Goal: Ask a question

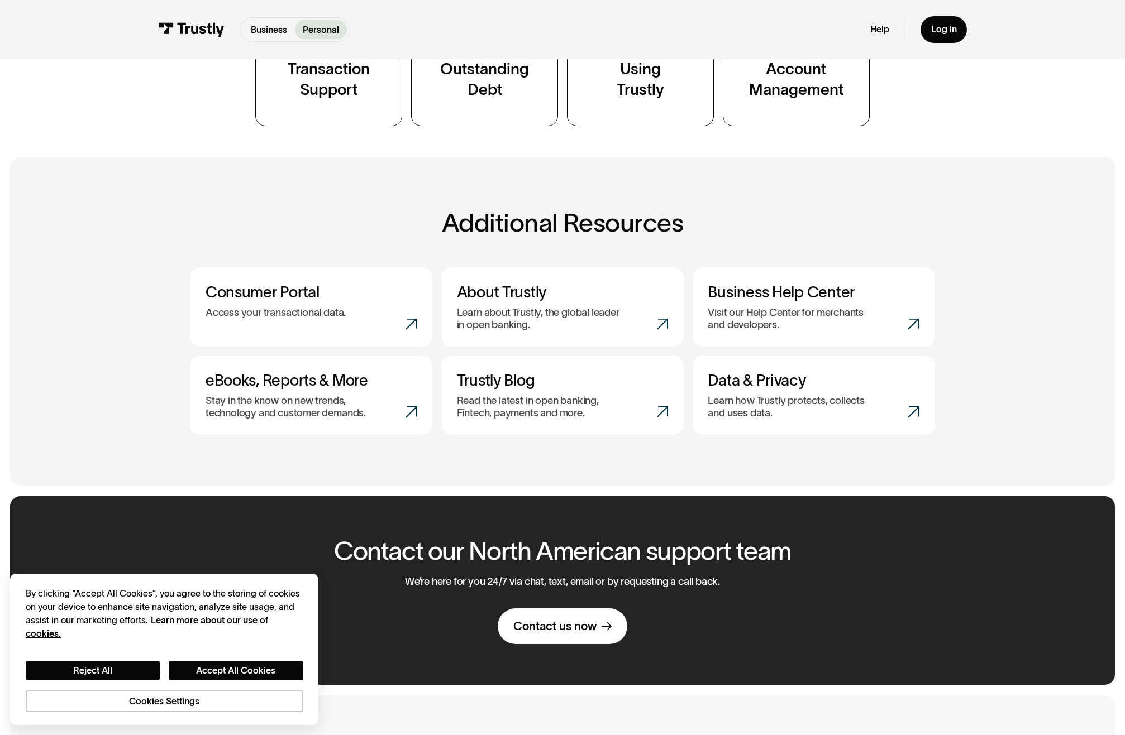
scroll to position [304, 0]
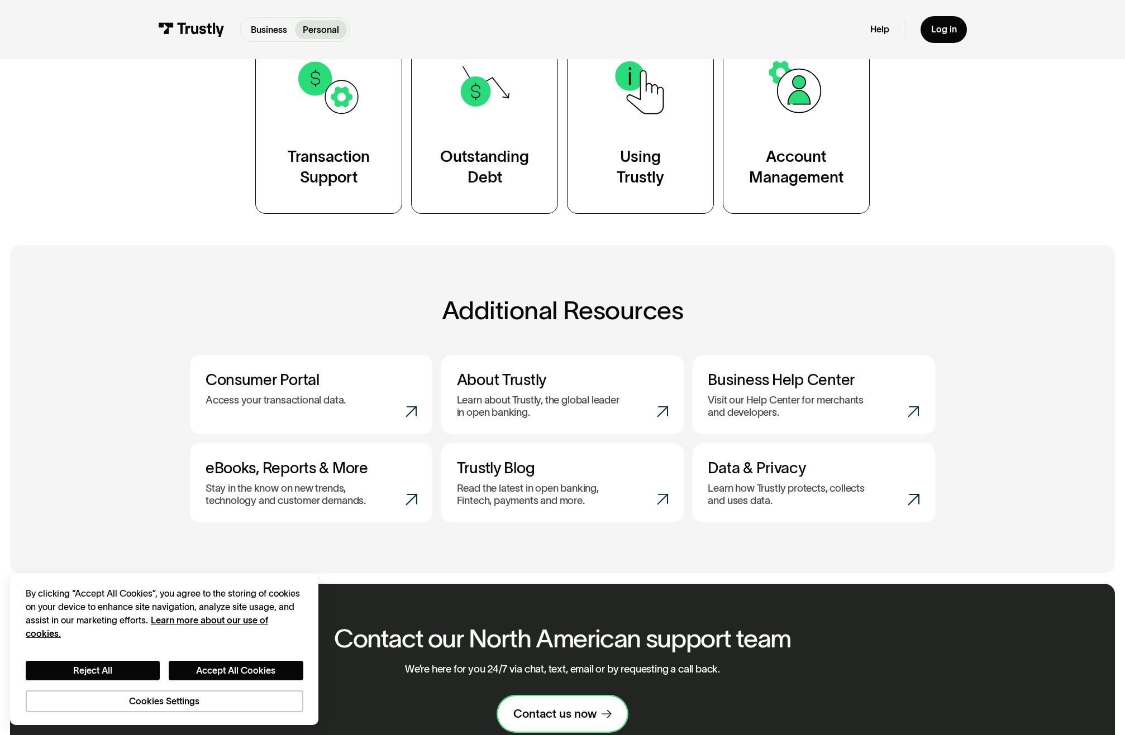
click at [577, 715] on div "Contact us now" at bounding box center [554, 714] width 83 height 15
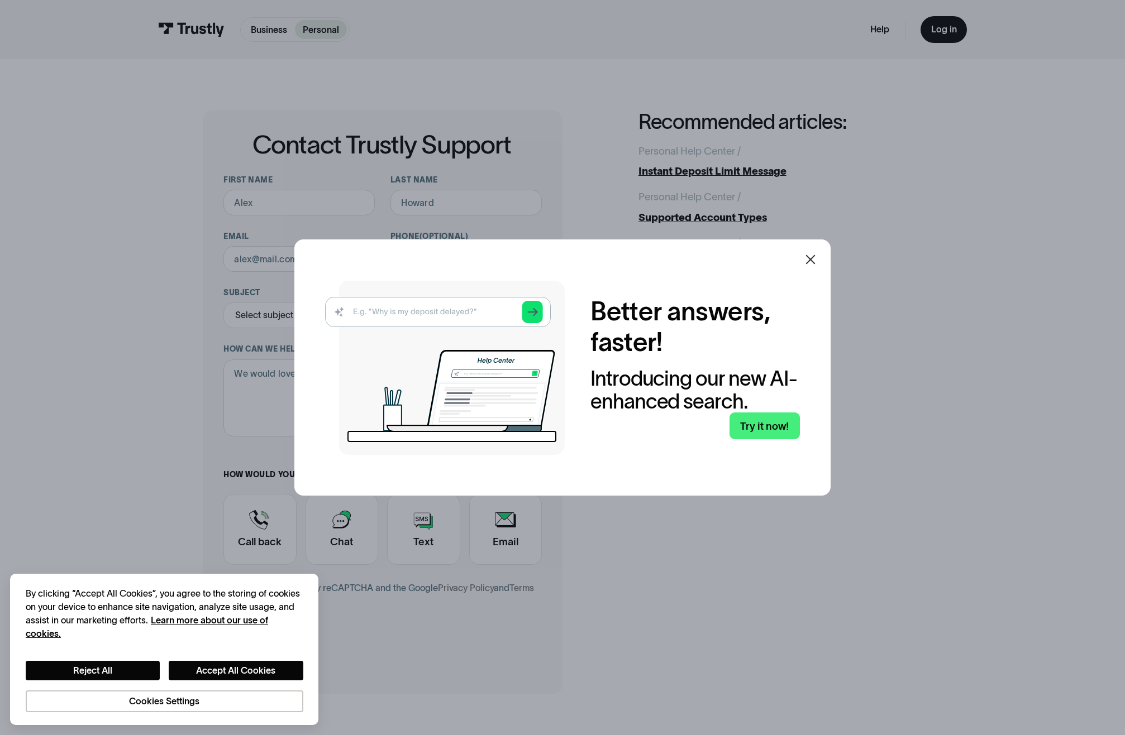
click at [811, 260] on icon at bounding box center [809, 259] width 13 height 13
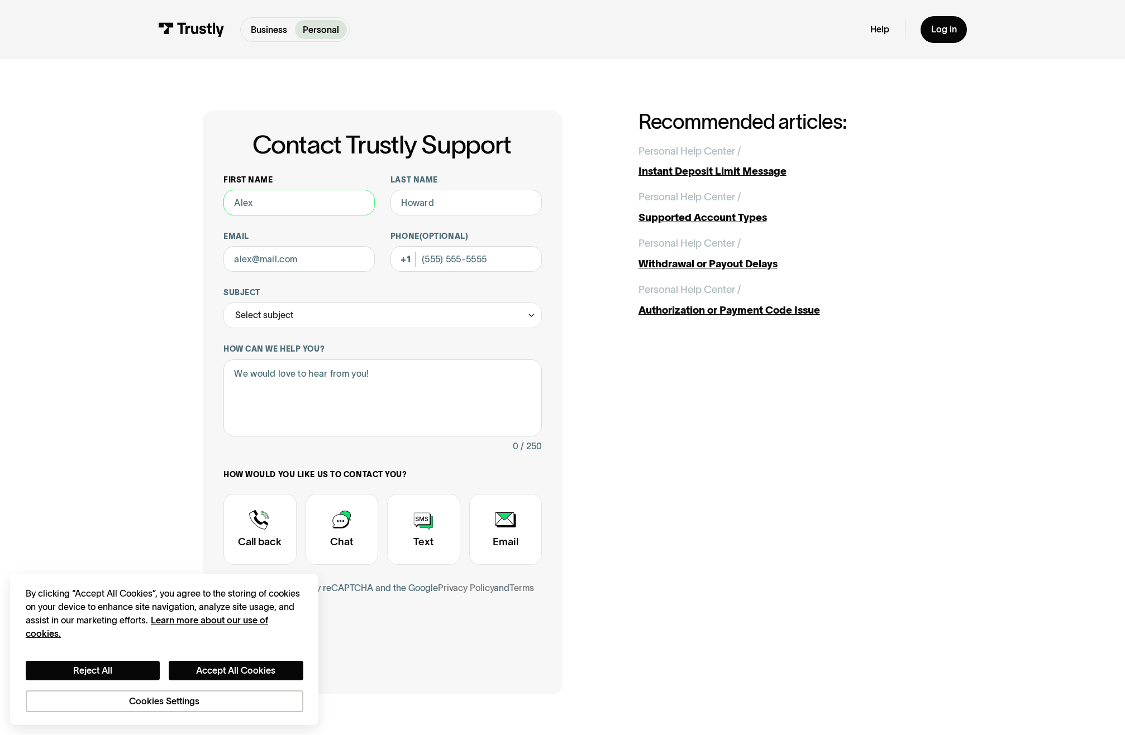
click at [297, 202] on input "First name" at bounding box center [298, 203] width 151 height 26
type input "Pascual"
type input "Rubecindo"
type input "HitikoriSb@gmail.com"
type input "(201) 744-1552"
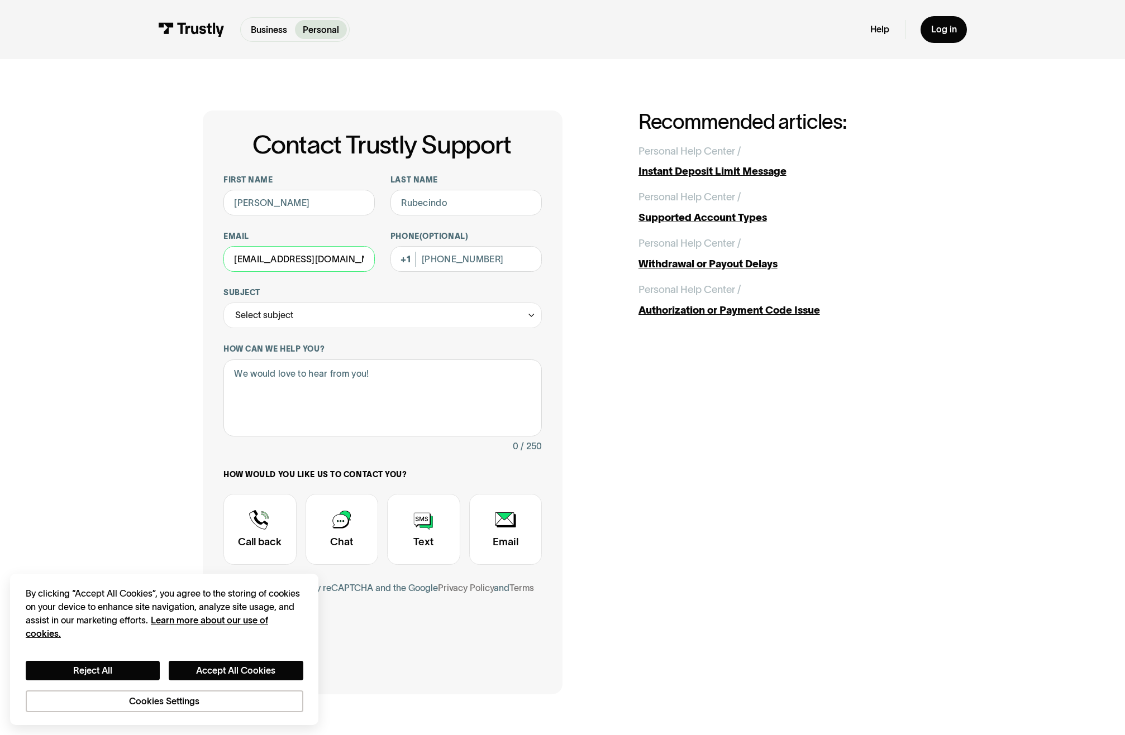
drag, startPoint x: 331, startPoint y: 263, endPoint x: 155, endPoint y: 250, distance: 176.4
click at [155, 250] on div "Contact Trustly Support First name Pascual Last name Rubecindo Email HitikoriSb…" at bounding box center [562, 402] width 1073 height 687
type input "prubecindo@gmail.com"
click at [315, 312] on div "Select subject" at bounding box center [382, 316] width 318 height 26
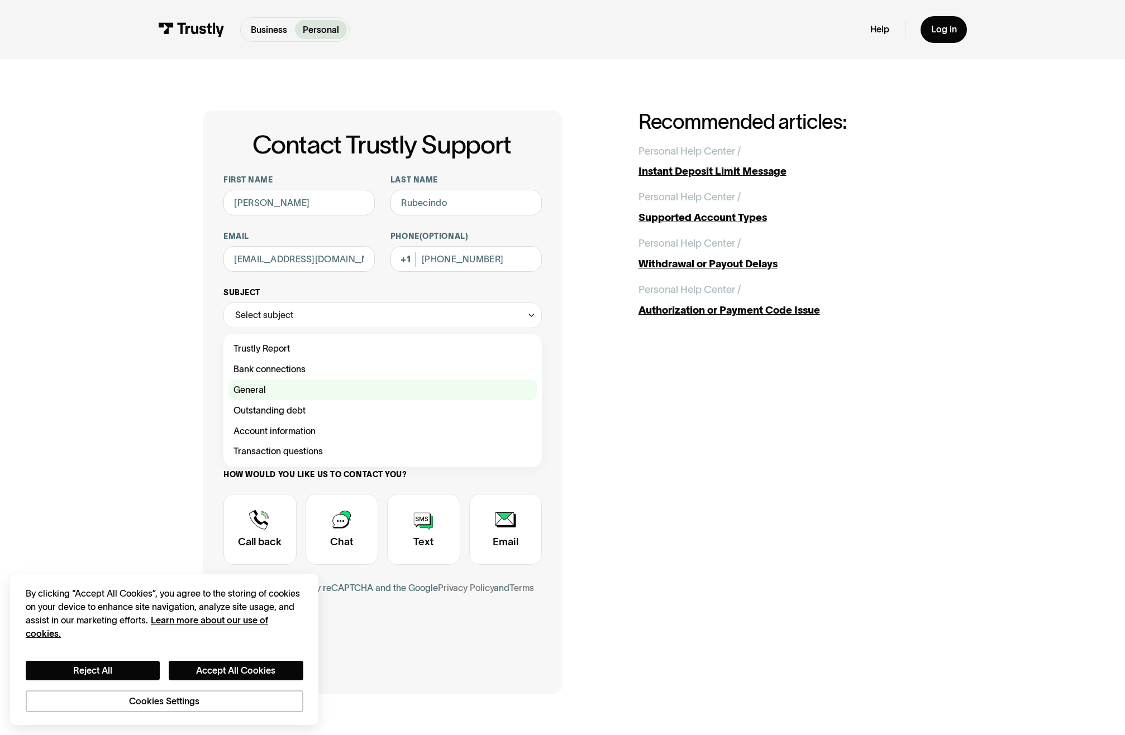
click at [276, 394] on div "Contact Trustly Support" at bounding box center [382, 390] width 308 height 21
type input "*******"
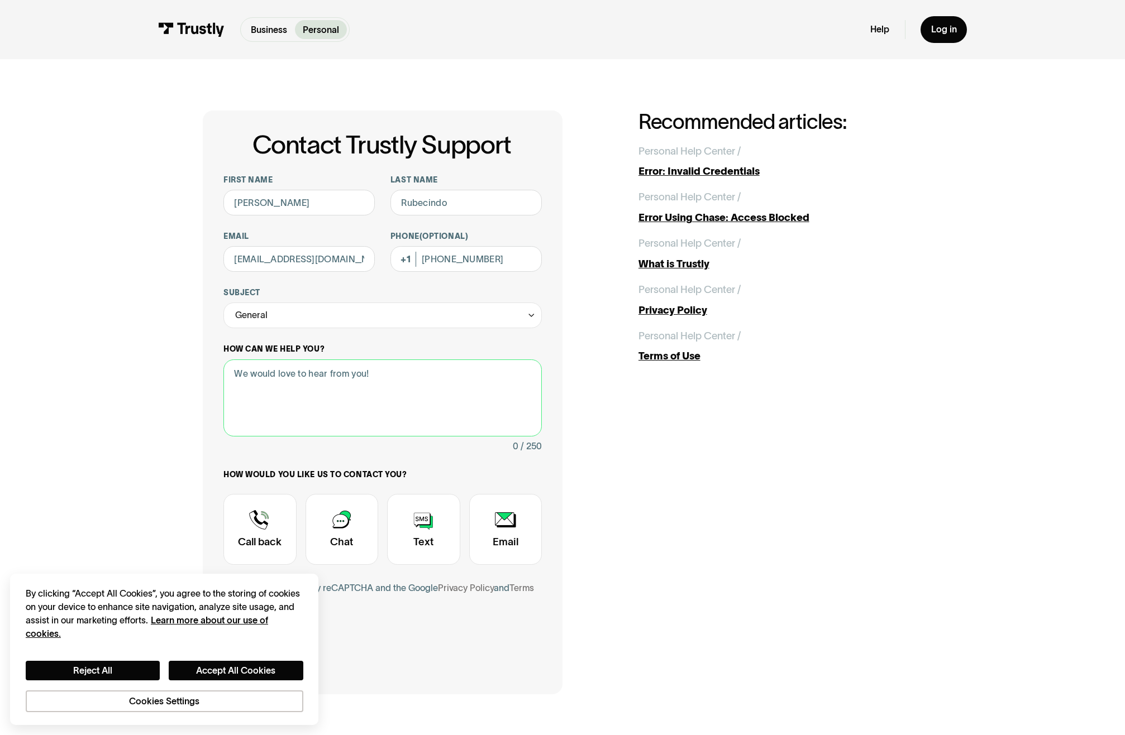
click at [301, 398] on textarea "How can we help you?" at bounding box center [382, 398] width 318 height 77
click at [312, 372] on textarea "How can we help you?" at bounding box center [382, 398] width 318 height 77
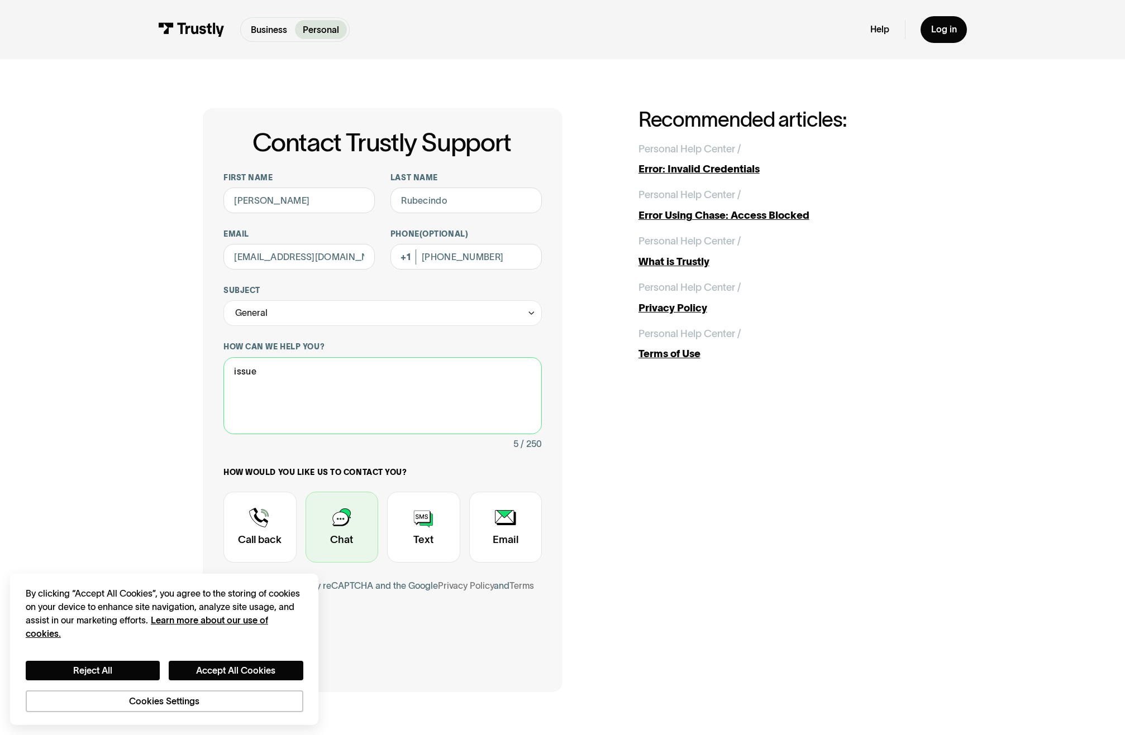
type textarea "issue"
click at [356, 509] on div "Contact Trustly Support" at bounding box center [341, 527] width 73 height 71
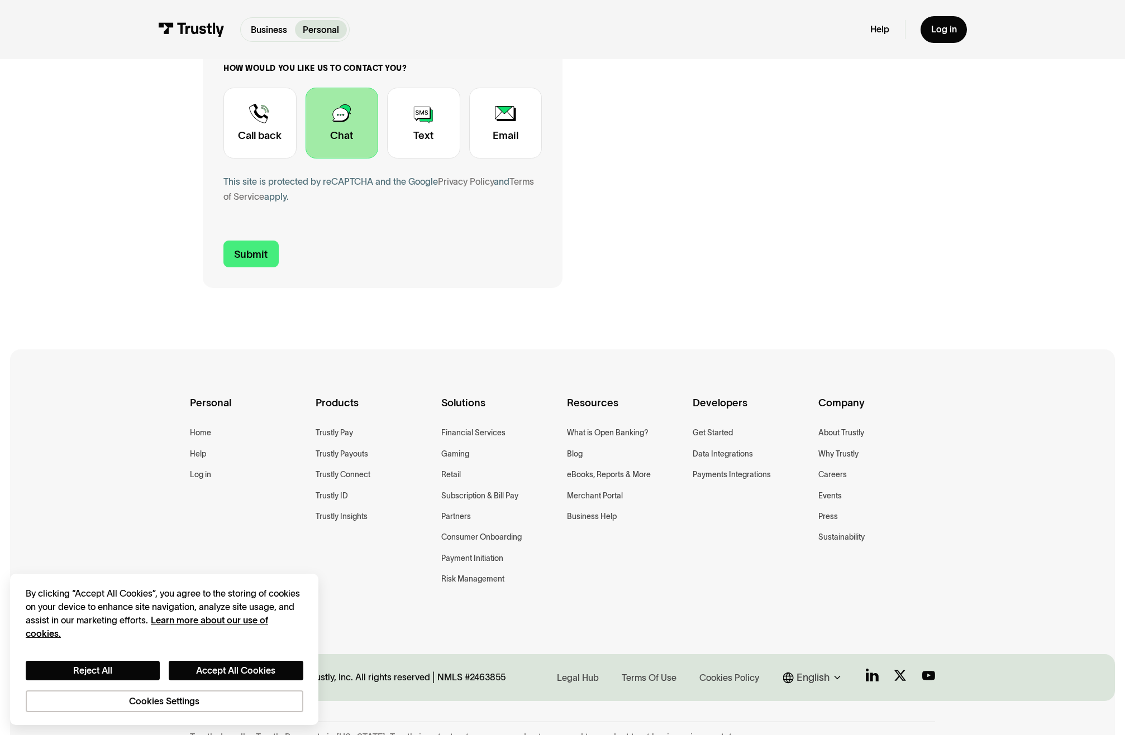
scroll to position [425, 0]
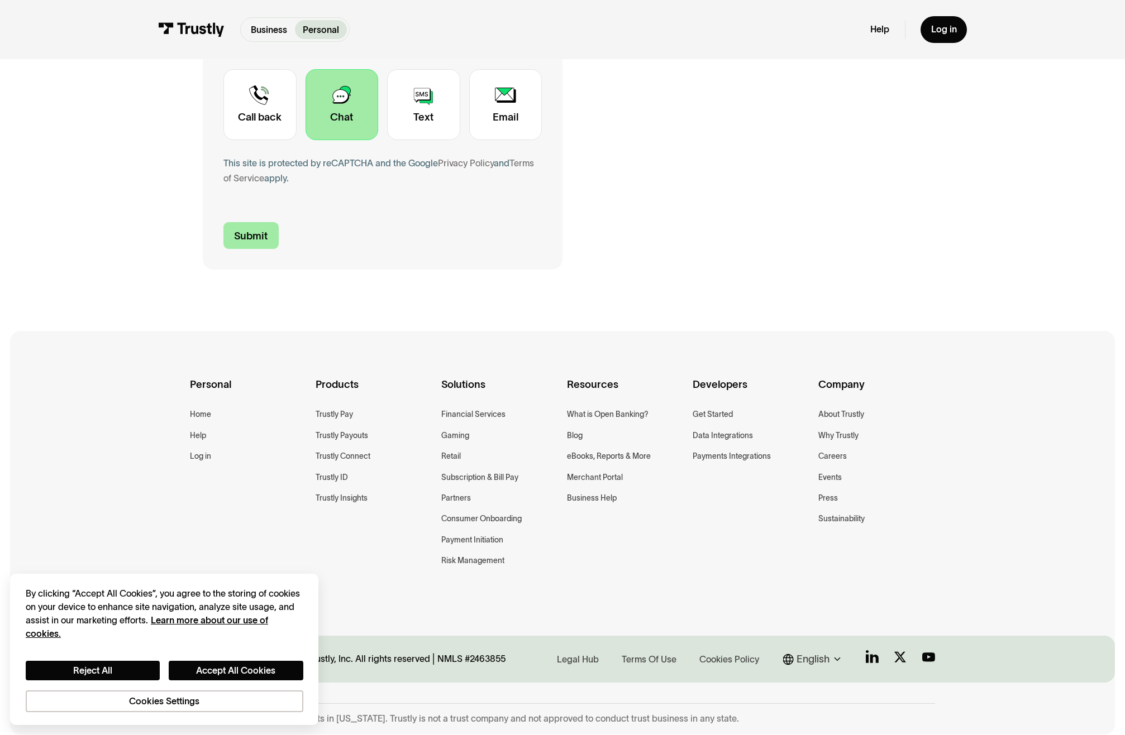
click at [245, 233] on input "Submit" at bounding box center [250, 235] width 55 height 27
type input "+12017441552"
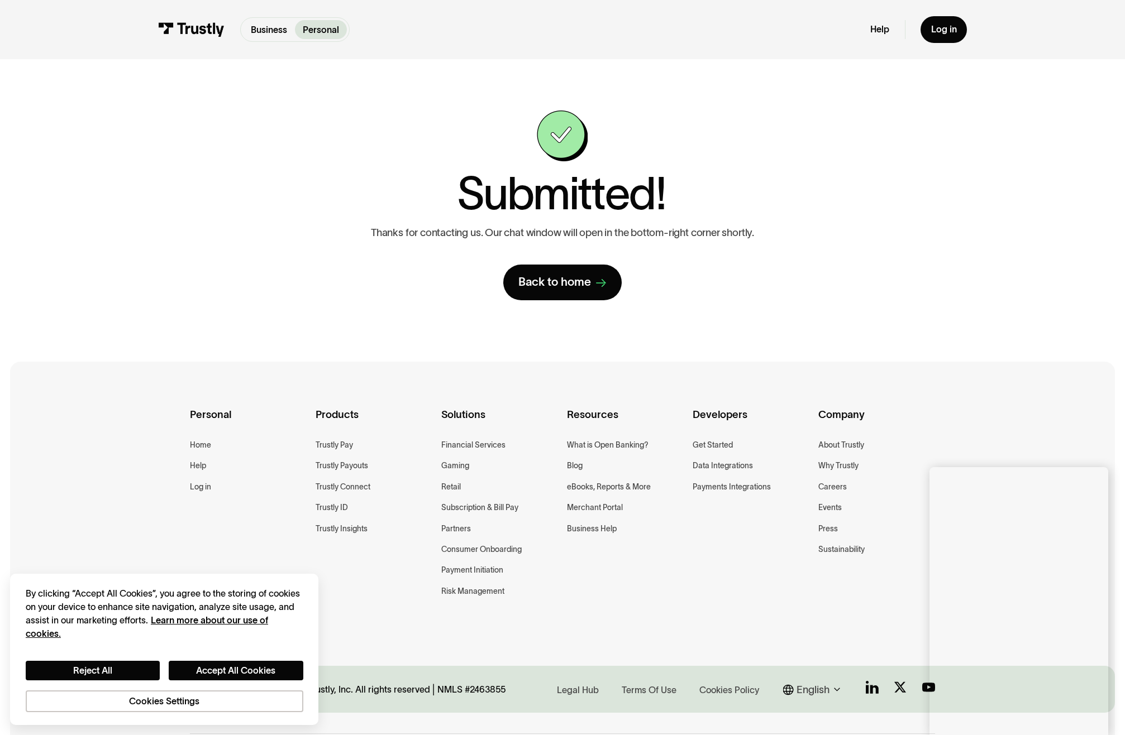
scroll to position [2, 0]
